Goal: Navigation & Orientation: Find specific page/section

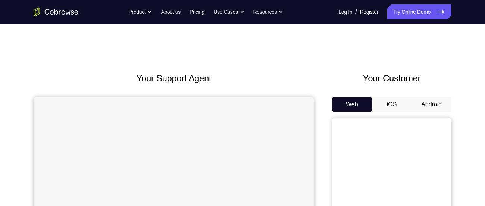
click at [434, 108] on button "Android" at bounding box center [431, 104] width 40 height 15
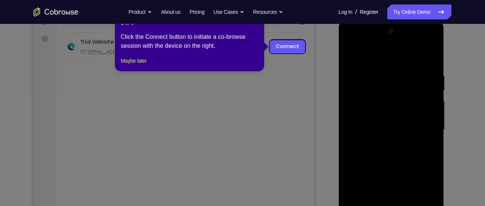
scroll to position [103, 0]
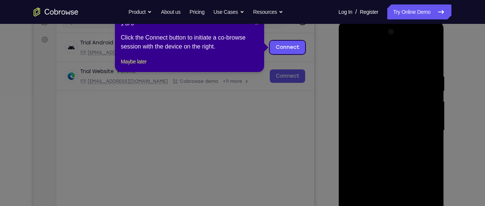
click at [257, 25] on span "×" at bounding box center [256, 24] width 3 height 6
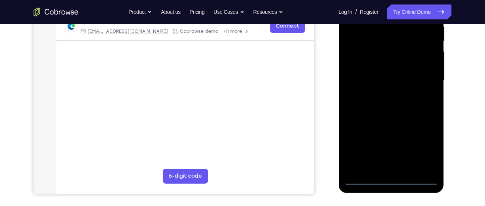
scroll to position [153, 0]
click at [388, 180] on div at bounding box center [391, 80] width 94 height 209
click at [420, 147] on div at bounding box center [391, 80] width 94 height 209
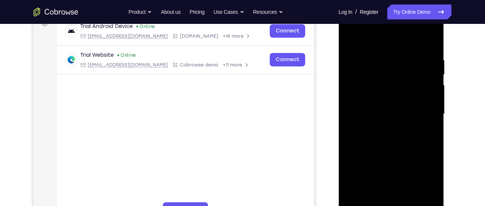
scroll to position [119, 0]
click at [382, 45] on div at bounding box center [391, 114] width 94 height 209
click at [357, 91] on div at bounding box center [391, 114] width 94 height 209
click at [388, 116] on div at bounding box center [391, 114] width 94 height 209
click at [378, 110] on div at bounding box center [391, 114] width 94 height 209
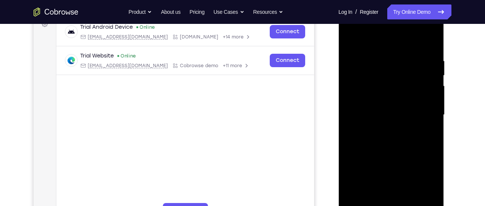
click at [378, 127] on div at bounding box center [391, 114] width 94 height 209
drag, startPoint x: 374, startPoint y: 45, endPoint x: 381, endPoint y: 25, distance: 21.2
click at [381, 25] on div at bounding box center [391, 114] width 94 height 209
click at [374, 117] on div at bounding box center [391, 114] width 94 height 209
drag, startPoint x: 382, startPoint y: 121, endPoint x: 385, endPoint y: 66, distance: 55.6
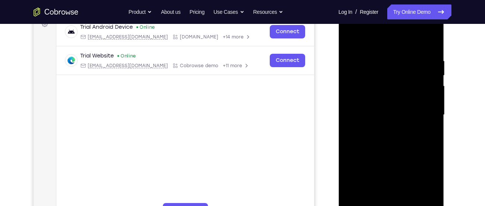
click at [385, 66] on div at bounding box center [391, 114] width 94 height 209
click at [381, 128] on div at bounding box center [391, 114] width 94 height 209
drag, startPoint x: 395, startPoint y: 154, endPoint x: 405, endPoint y: 73, distance: 81.6
click at [405, 73] on div at bounding box center [391, 114] width 94 height 209
drag, startPoint x: 405, startPoint y: 73, endPoint x: 407, endPoint y: 164, distance: 91.0
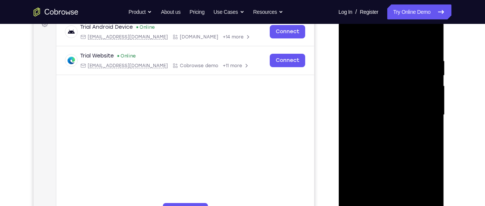
click at [407, 164] on div at bounding box center [391, 114] width 94 height 209
drag, startPoint x: 419, startPoint y: 92, endPoint x: 362, endPoint y: 92, distance: 57.0
click at [362, 92] on div at bounding box center [391, 114] width 94 height 209
drag, startPoint x: 415, startPoint y: 95, endPoint x: 394, endPoint y: 96, distance: 20.9
click at [394, 96] on div at bounding box center [391, 114] width 94 height 209
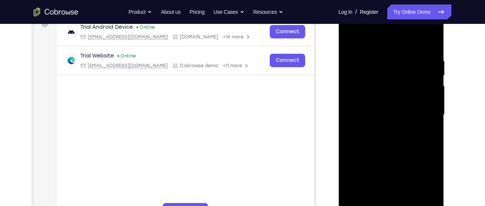
drag, startPoint x: 424, startPoint y: 95, endPoint x: 371, endPoint y: 95, distance: 53.3
click at [371, 95] on div at bounding box center [391, 114] width 94 height 209
drag, startPoint x: 414, startPoint y: 89, endPoint x: 350, endPoint y: 97, distance: 64.6
click at [350, 97] on div at bounding box center [391, 114] width 94 height 209
drag, startPoint x: 420, startPoint y: 79, endPoint x: 357, endPoint y: 78, distance: 63.4
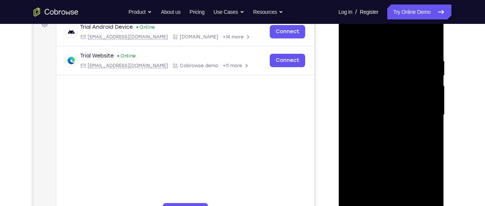
click at [357, 78] on div at bounding box center [391, 114] width 94 height 209
click at [431, 29] on div at bounding box center [391, 114] width 94 height 209
click at [408, 169] on div at bounding box center [391, 114] width 94 height 209
click at [390, 29] on div at bounding box center [391, 114] width 94 height 209
click at [383, 41] on div at bounding box center [391, 114] width 94 height 209
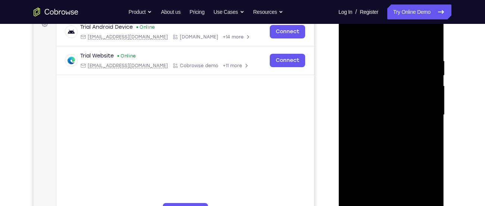
click at [424, 130] on div at bounding box center [391, 114] width 94 height 209
click at [396, 29] on div at bounding box center [391, 114] width 94 height 209
click at [378, 38] on div at bounding box center [391, 114] width 94 height 209
click at [356, 36] on div at bounding box center [391, 114] width 94 height 209
click at [359, 40] on div at bounding box center [391, 114] width 94 height 209
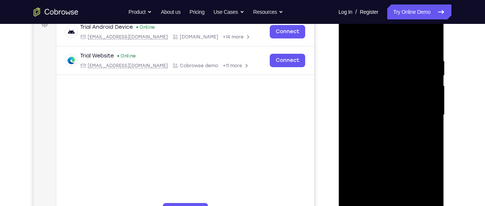
click at [361, 39] on div at bounding box center [391, 114] width 94 height 209
click at [371, 39] on div at bounding box center [391, 114] width 94 height 209
click at [371, 149] on div at bounding box center [391, 114] width 94 height 209
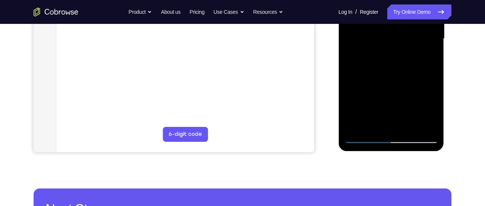
scroll to position [196, 0]
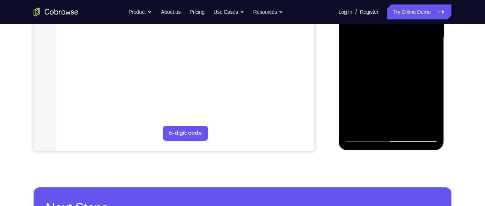
drag, startPoint x: 388, startPoint y: 48, endPoint x: 401, endPoint y: -6, distance: 55.4
click at [401, 0] on div at bounding box center [391, 37] width 94 height 209
click at [402, 97] on div at bounding box center [391, 37] width 94 height 209
click at [361, 63] on div at bounding box center [391, 37] width 94 height 209
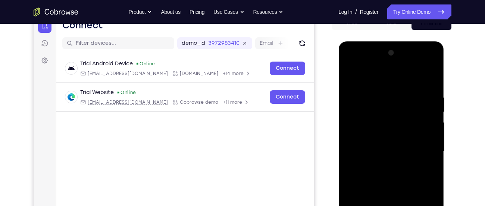
scroll to position [82, 0]
click at [359, 96] on div at bounding box center [391, 151] width 94 height 209
click at [362, 96] on div at bounding box center [391, 151] width 94 height 209
click at [431, 66] on div at bounding box center [391, 151] width 94 height 209
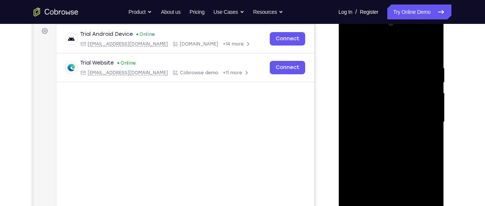
scroll to position [112, 0]
click at [412, 175] on div at bounding box center [391, 121] width 94 height 209
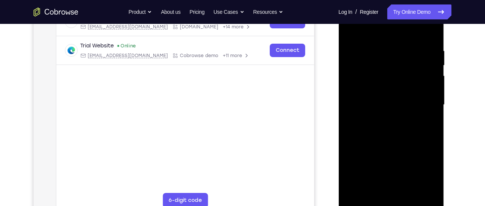
scroll to position [121, 0]
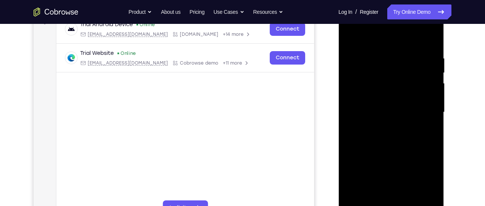
drag, startPoint x: 404, startPoint y: 119, endPoint x: 412, endPoint y: 46, distance: 73.6
click at [412, 46] on div at bounding box center [391, 112] width 94 height 209
drag, startPoint x: 408, startPoint y: 115, endPoint x: 425, endPoint y: 33, distance: 84.2
click at [425, 33] on div at bounding box center [391, 112] width 94 height 209
drag, startPoint x: 412, startPoint y: 140, endPoint x: 419, endPoint y: 38, distance: 101.7
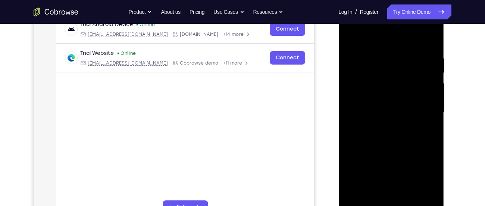
click at [419, 38] on div at bounding box center [391, 112] width 94 height 209
drag, startPoint x: 409, startPoint y: 130, endPoint x: 423, endPoint y: 43, distance: 88.0
click at [423, 43] on div at bounding box center [391, 112] width 94 height 209
drag, startPoint x: 411, startPoint y: 63, endPoint x: 356, endPoint y: 67, distance: 55.3
click at [356, 67] on div at bounding box center [391, 112] width 94 height 209
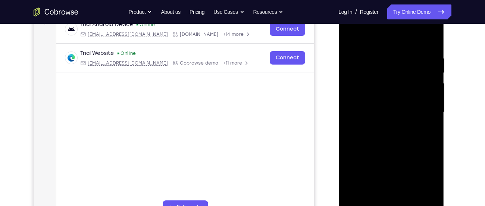
drag, startPoint x: 423, startPoint y: 65, endPoint x: 353, endPoint y: 74, distance: 71.0
click at [353, 74] on div at bounding box center [391, 112] width 94 height 209
drag, startPoint x: 406, startPoint y: 66, endPoint x: 369, endPoint y: 67, distance: 37.7
click at [369, 67] on div at bounding box center [391, 112] width 94 height 209
drag, startPoint x: 415, startPoint y: 62, endPoint x: 351, endPoint y: 63, distance: 63.8
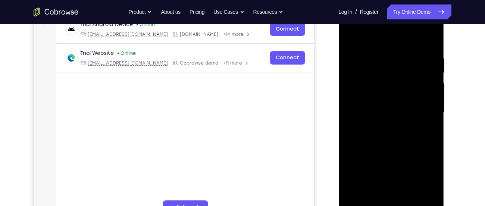
click at [351, 63] on div at bounding box center [391, 112] width 94 height 209
drag, startPoint x: 411, startPoint y: 62, endPoint x: 338, endPoint y: 62, distance: 72.7
click at [338, 62] on div at bounding box center [391, 113] width 106 height 222
drag, startPoint x: 407, startPoint y: 68, endPoint x: 345, endPoint y: 73, distance: 62.1
click at [345, 73] on div at bounding box center [391, 112] width 94 height 209
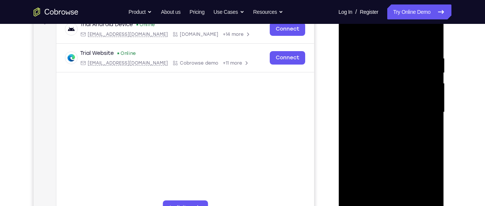
drag, startPoint x: 412, startPoint y: 68, endPoint x: 340, endPoint y: 73, distance: 72.1
click at [340, 73] on div at bounding box center [391, 113] width 106 height 222
drag, startPoint x: 409, startPoint y: 69, endPoint x: 334, endPoint y: 70, distance: 75.3
click at [338, 70] on html "Online web based iOS Simulators and Android Emulators. Run iPhone, iPad, Mobile…" at bounding box center [391, 114] width 106 height 224
drag, startPoint x: 421, startPoint y: 68, endPoint x: 349, endPoint y: 76, distance: 71.7
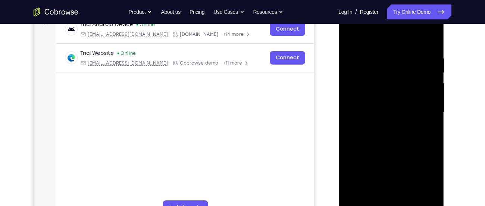
click at [349, 76] on div at bounding box center [391, 112] width 94 height 209
drag, startPoint x: 349, startPoint y: 76, endPoint x: 417, endPoint y: 76, distance: 67.9
click at [417, 76] on div at bounding box center [391, 112] width 94 height 209
drag, startPoint x: 383, startPoint y: 75, endPoint x: 449, endPoint y: 73, distance: 66.0
click at [444, 73] on html "Online web based iOS Simulators and Android Emulators. Run iPhone, iPad, Mobile…" at bounding box center [391, 114] width 106 height 224
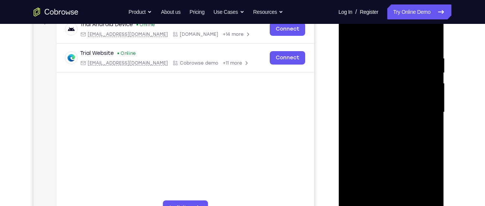
click at [381, 71] on div at bounding box center [391, 112] width 94 height 209
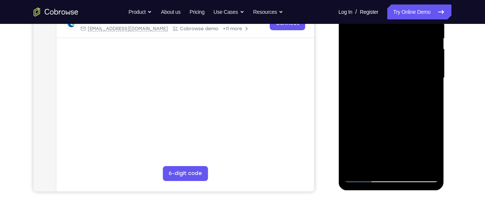
scroll to position [156, 0]
click at [363, 179] on div at bounding box center [391, 77] width 94 height 209
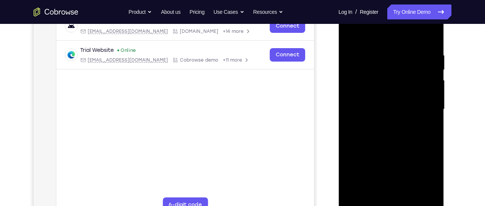
scroll to position [124, 0]
drag, startPoint x: 413, startPoint y: 69, endPoint x: 307, endPoint y: 74, distance: 105.7
click at [338, 74] on html "Online web based iOS Simulators and Android Emulators. Run iPhone, iPad, Mobile…" at bounding box center [391, 112] width 106 height 224
drag, startPoint x: 404, startPoint y: 68, endPoint x: 356, endPoint y: 81, distance: 49.5
click at [356, 81] on div at bounding box center [391, 109] width 94 height 209
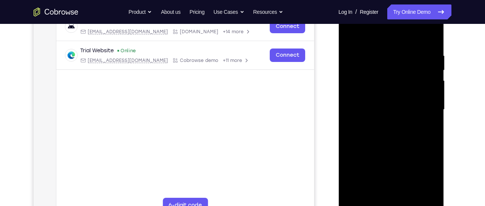
click at [364, 66] on div at bounding box center [391, 109] width 94 height 209
drag, startPoint x: 408, startPoint y: 158, endPoint x: 424, endPoint y: 56, distance: 103.5
click at [424, 56] on div at bounding box center [391, 109] width 94 height 209
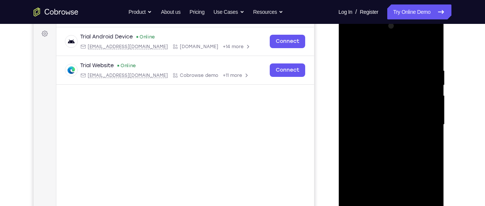
scroll to position [108, 0]
click at [352, 50] on div at bounding box center [391, 125] width 94 height 209
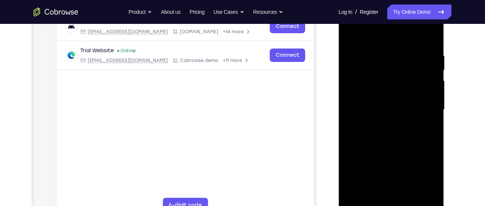
scroll to position [123, 0]
drag, startPoint x: 406, startPoint y: 56, endPoint x: 325, endPoint y: 57, distance: 81.3
click at [338, 57] on html "Online web based iOS Simulators and Android Emulators. Run iPhone, iPad, Mobile…" at bounding box center [391, 112] width 106 height 224
drag, startPoint x: 426, startPoint y: 69, endPoint x: 361, endPoint y: 63, distance: 65.9
click at [361, 63] on div at bounding box center [391, 110] width 94 height 209
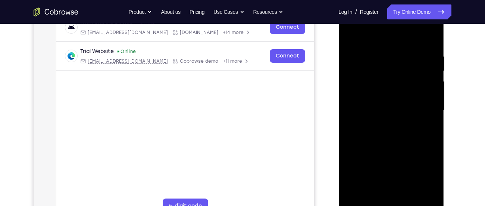
drag, startPoint x: 416, startPoint y: 65, endPoint x: 342, endPoint y: 73, distance: 74.6
click at [342, 73] on div at bounding box center [391, 111] width 106 height 222
drag, startPoint x: 376, startPoint y: 72, endPoint x: 430, endPoint y: 72, distance: 54.1
click at [430, 72] on div at bounding box center [391, 110] width 94 height 209
drag, startPoint x: 377, startPoint y: 69, endPoint x: 452, endPoint y: 68, distance: 74.9
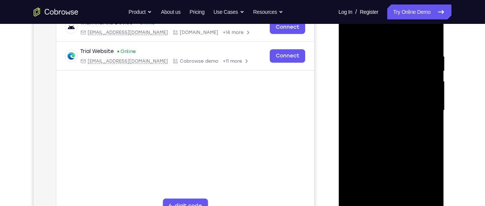
click at [444, 68] on html "Online web based iOS Simulators and Android Emulators. Run iPhone, iPad, Mobile…" at bounding box center [391, 112] width 106 height 224
drag, startPoint x: 411, startPoint y: 69, endPoint x: 300, endPoint y: 91, distance: 112.6
click at [338, 91] on html "Online web based iOS Simulators and Android Emulators. Run iPhone, iPad, Mobile…" at bounding box center [391, 112] width 106 height 224
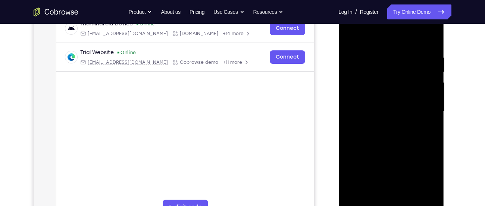
scroll to position [122, 0]
drag, startPoint x: 400, startPoint y: 55, endPoint x: 458, endPoint y: 223, distance: 177.9
click at [444, 205] on html "Online web based iOS Simulators and Android Emulators. Run iPhone, iPad, Mobile…" at bounding box center [391, 113] width 106 height 224
click at [421, 37] on div at bounding box center [391, 111] width 94 height 209
drag, startPoint x: 391, startPoint y: 96, endPoint x: 408, endPoint y: 39, distance: 59.6
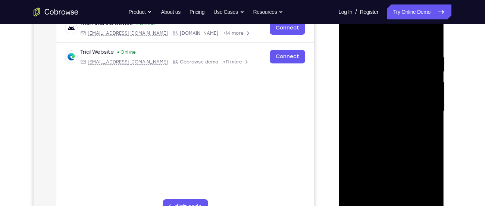
click at [408, 39] on div at bounding box center [391, 111] width 94 height 209
click at [380, 81] on div at bounding box center [391, 111] width 94 height 209
drag, startPoint x: 390, startPoint y: 171, endPoint x: 419, endPoint y: 45, distance: 129.6
click at [419, 45] on div at bounding box center [391, 111] width 94 height 209
drag, startPoint x: 402, startPoint y: 128, endPoint x: 416, endPoint y: 31, distance: 97.5
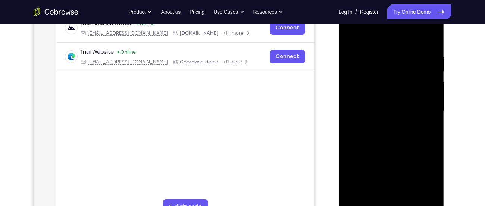
click at [416, 31] on div at bounding box center [391, 111] width 94 height 209
drag, startPoint x: 405, startPoint y: 132, endPoint x: 414, endPoint y: 19, distance: 113.7
click at [414, 19] on div at bounding box center [391, 111] width 94 height 209
drag, startPoint x: 407, startPoint y: 53, endPoint x: 409, endPoint y: 145, distance: 91.7
click at [409, 145] on div at bounding box center [391, 111] width 94 height 209
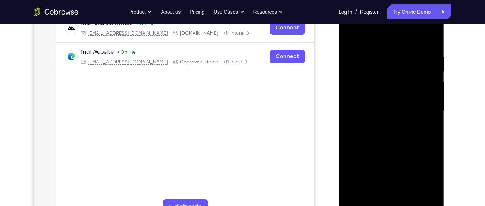
drag, startPoint x: 396, startPoint y: 41, endPoint x: 415, endPoint y: 155, distance: 115.3
click at [415, 155] on div at bounding box center [391, 111] width 94 height 209
click at [349, 35] on div at bounding box center [391, 111] width 94 height 209
click at [348, 33] on div at bounding box center [391, 111] width 94 height 209
drag, startPoint x: 379, startPoint y: 113, endPoint x: 397, endPoint y: 25, distance: 89.1
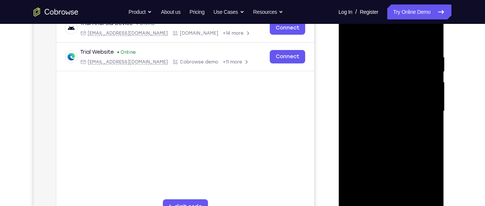
click at [397, 25] on div at bounding box center [391, 111] width 94 height 209
